Goal: Navigation & Orientation: Find specific page/section

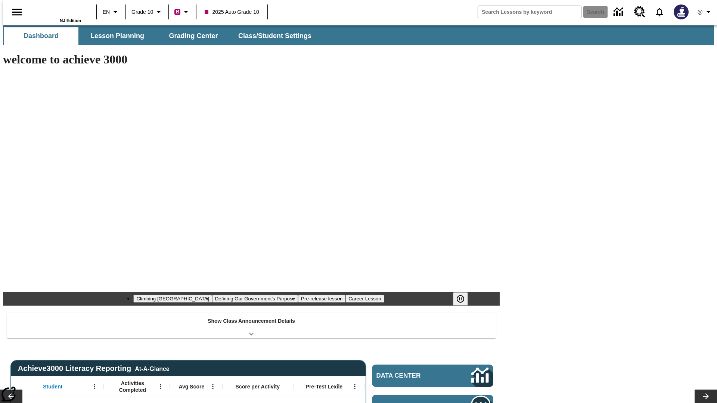
type input "-1"
click at [114, 36] on button "Lesson Planning" at bounding box center [117, 36] width 75 height 18
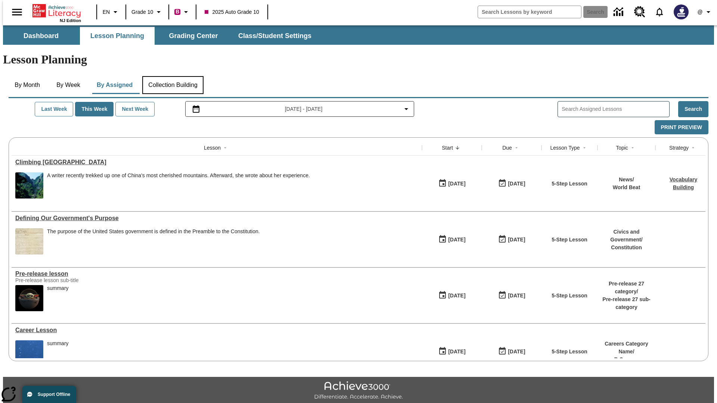
click at [172, 76] on button "Collection Building" at bounding box center [172, 85] width 61 height 18
